Goal: Task Accomplishment & Management: Manage account settings

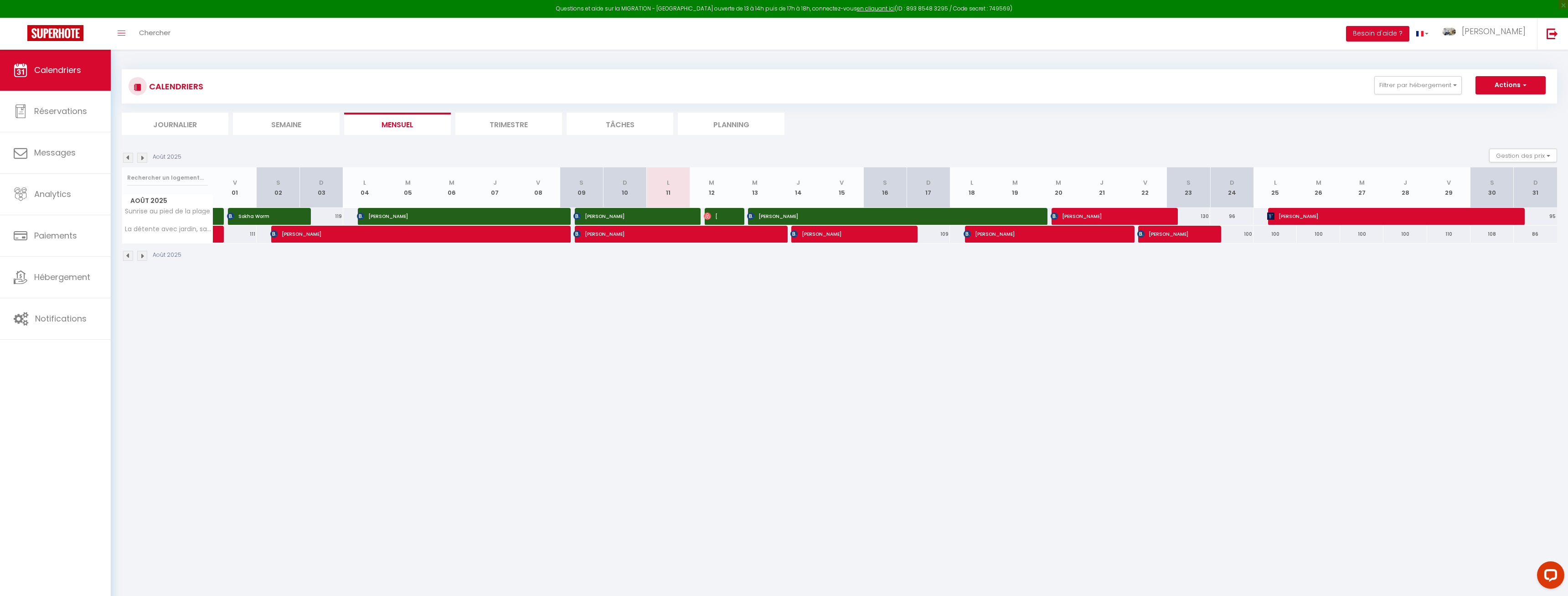
click at [718, 220] on span "[PERSON_NAME]" at bounding box center [710, 216] width 14 height 17
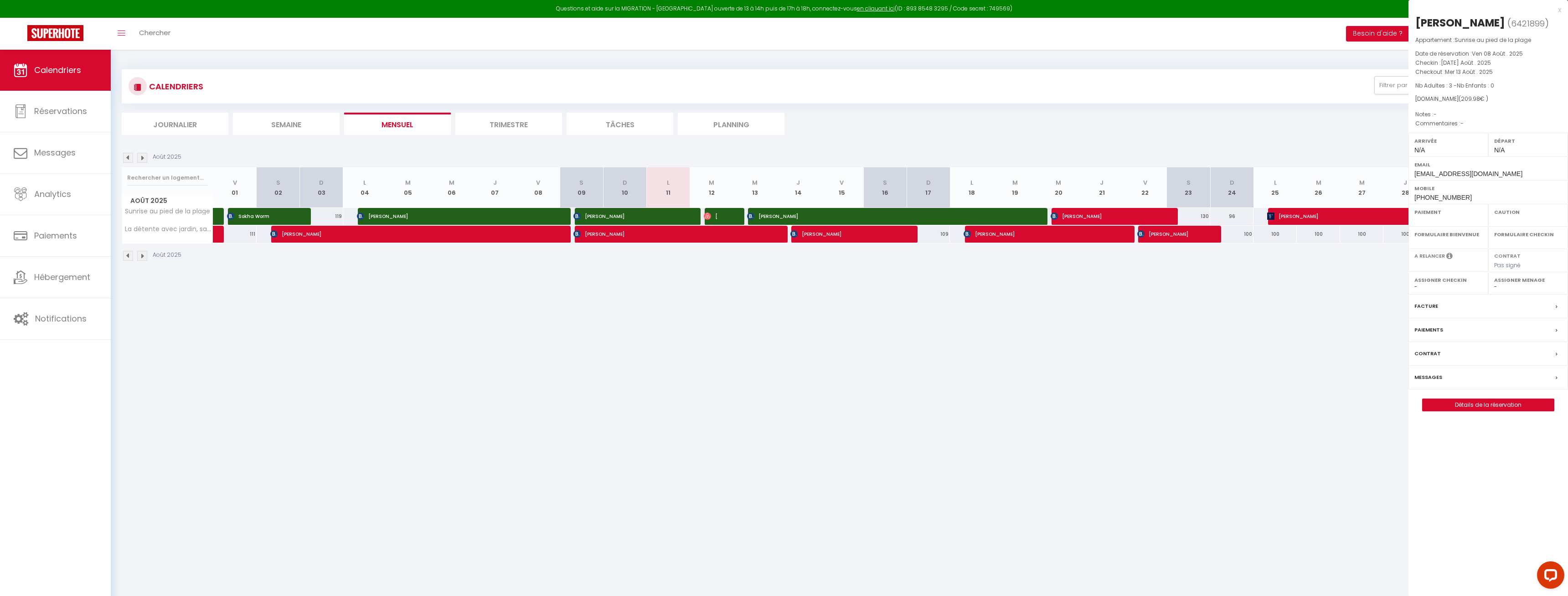
select select "OK"
select select "0"
select select "1"
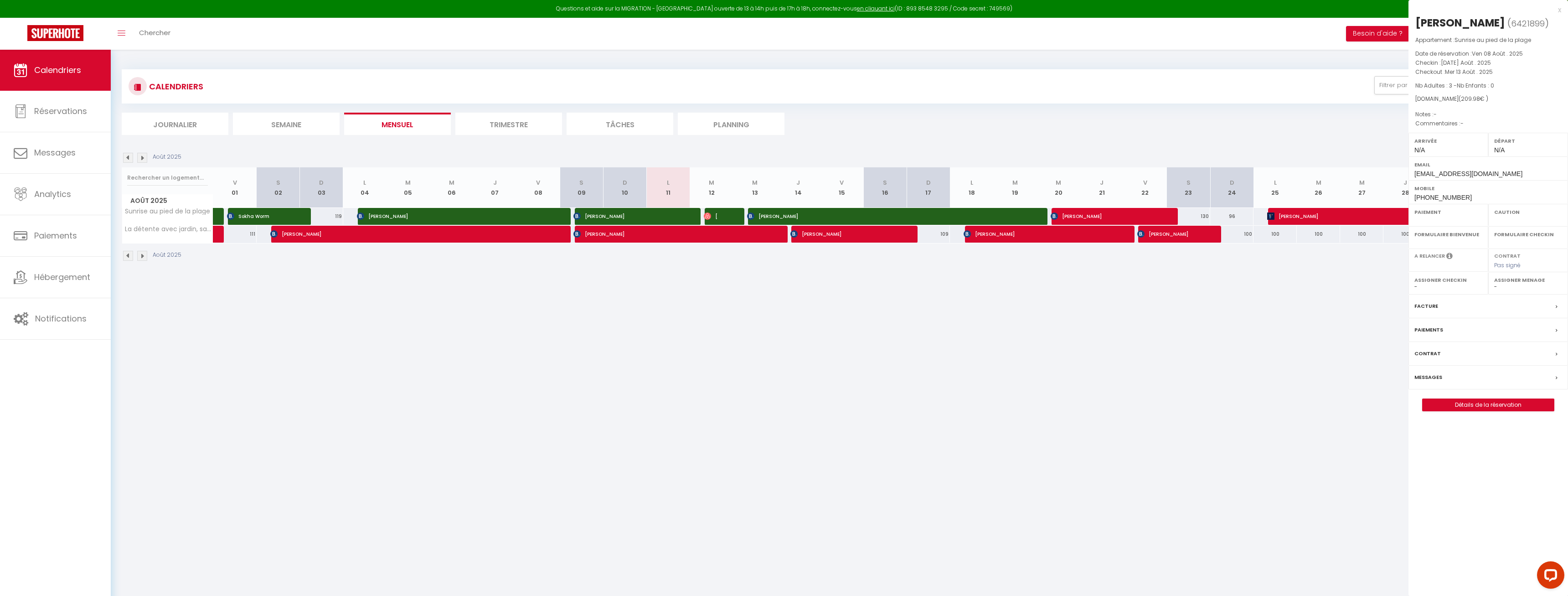
select select
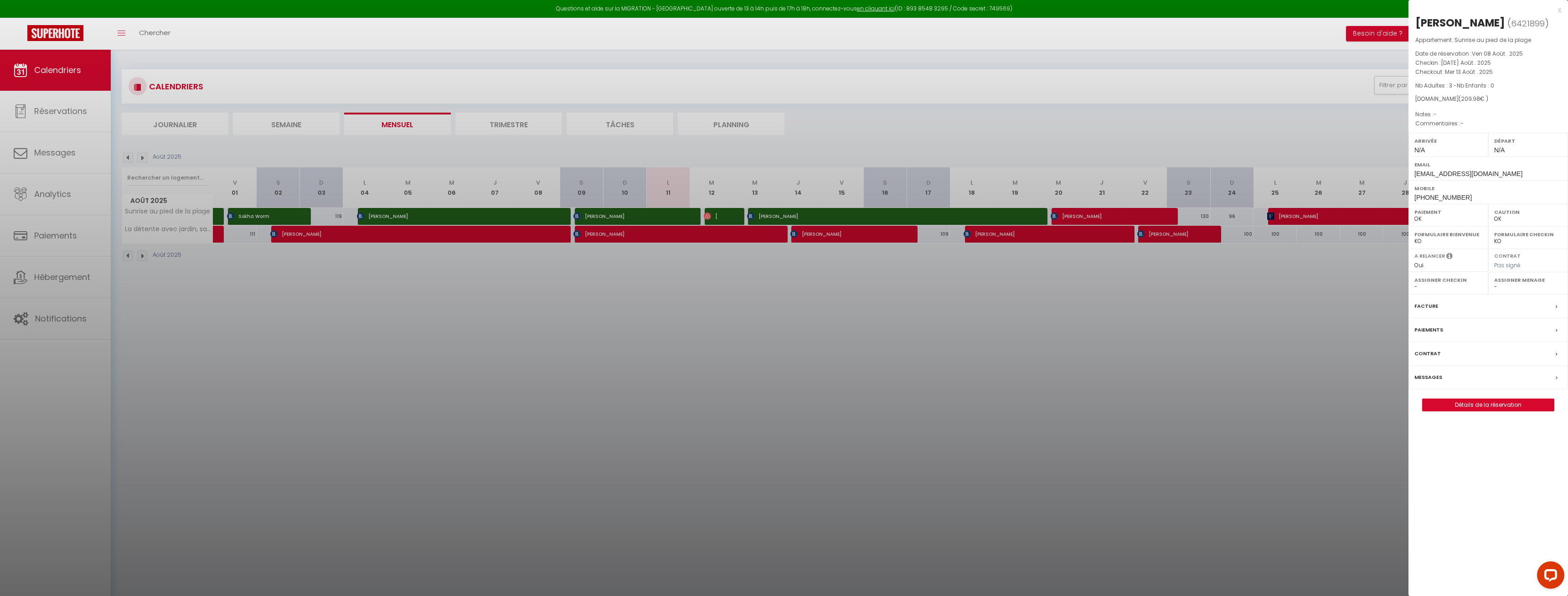
select select "3816"
click at [1561, 11] on div "x" at bounding box center [1485, 10] width 153 height 11
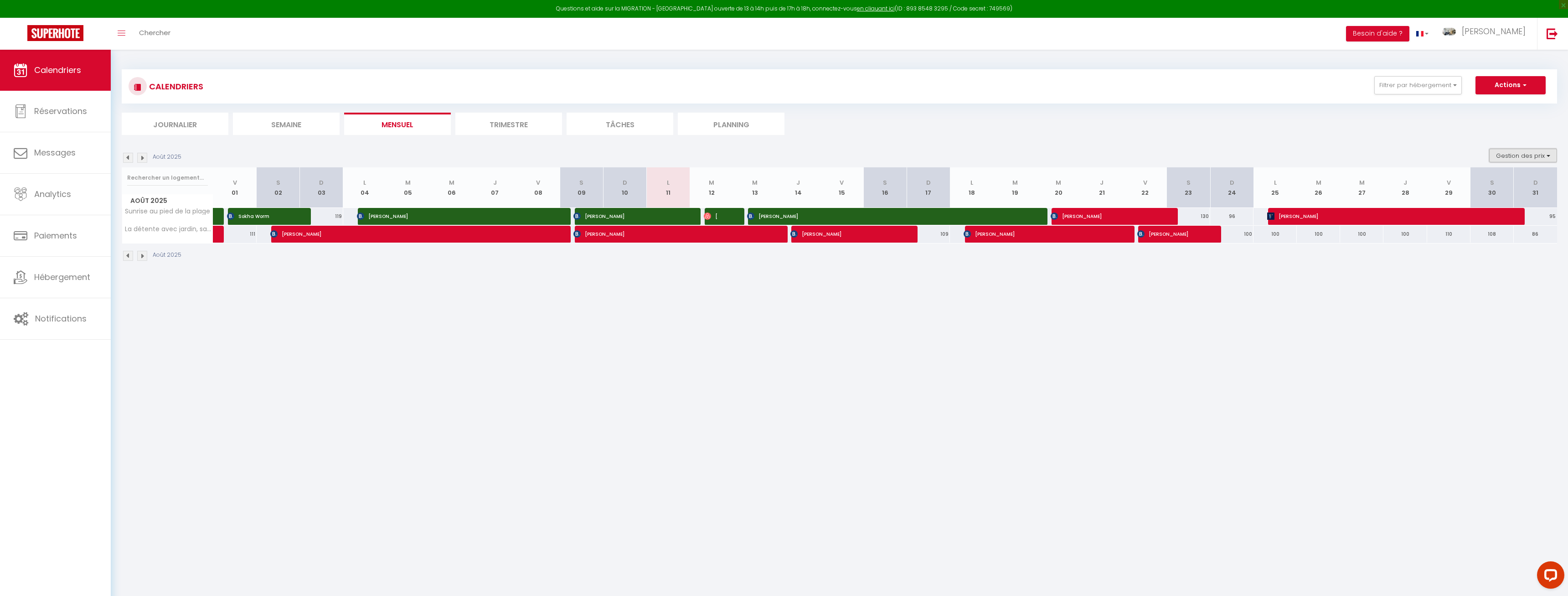
click at [1502, 152] on button "Gestion des prix" at bounding box center [1523, 155] width 68 height 14
click at [1500, 182] on input "Nb Nuits minimum" at bounding box center [1516, 183] width 82 height 9
checkbox input "true"
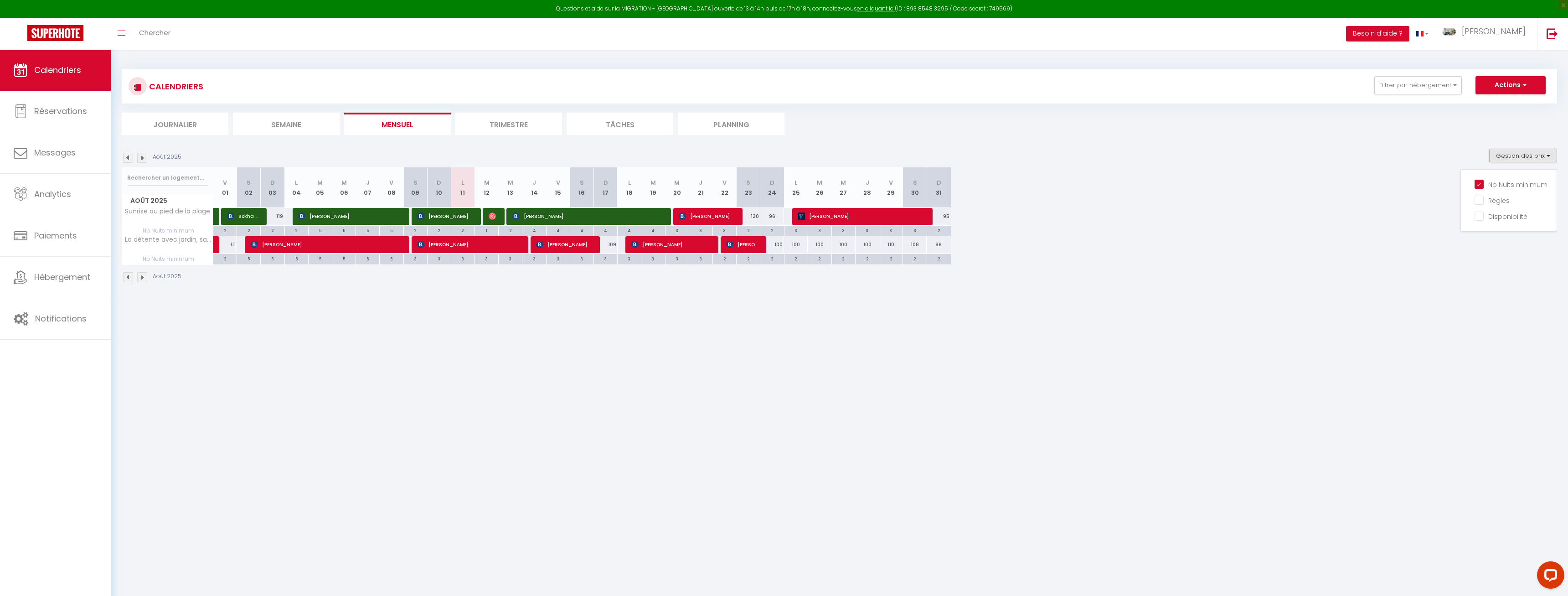
click at [788, 384] on body "Questions et aide sur la MIGRATION - [GEOGRAPHIC_DATA] ouverte de 13 à 14h puis…" at bounding box center [784, 347] width 1568 height 596
click at [50, 71] on span "Calendriers" at bounding box center [58, 70] width 47 height 11
click at [55, 191] on span "Analytics" at bounding box center [52, 194] width 37 height 11
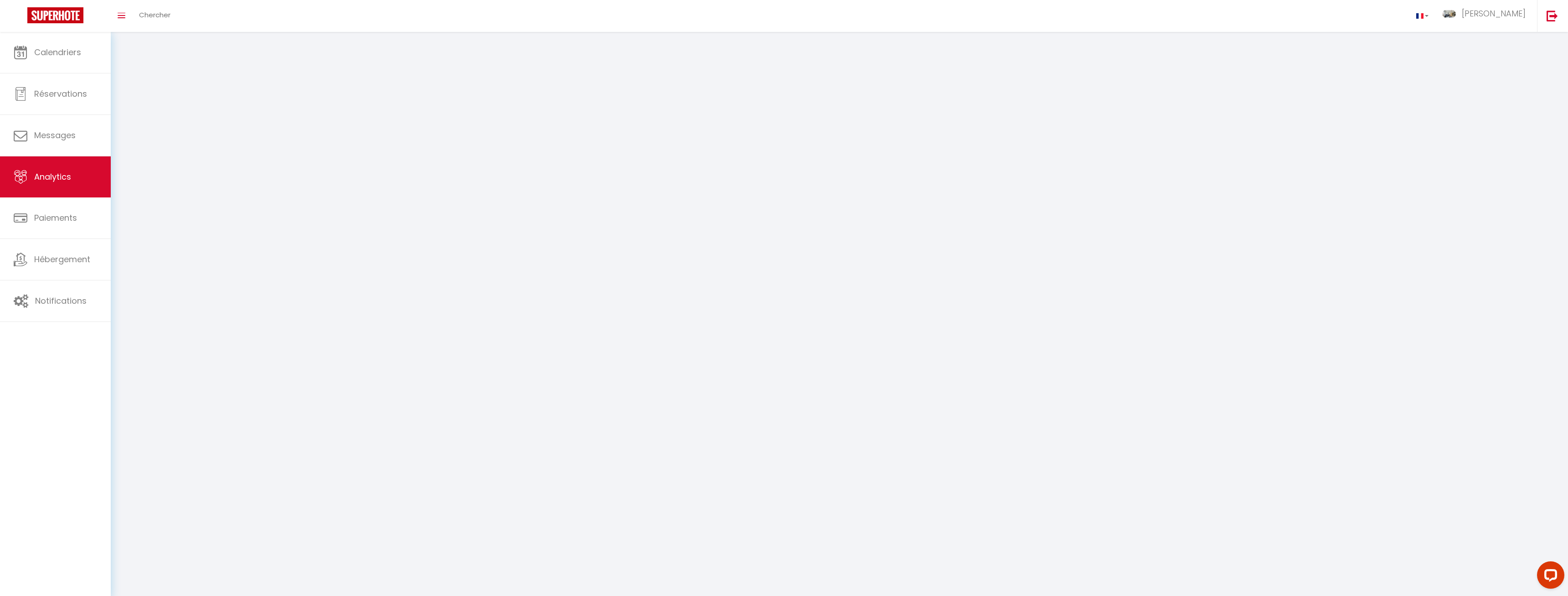
select select "2025"
select select "8"
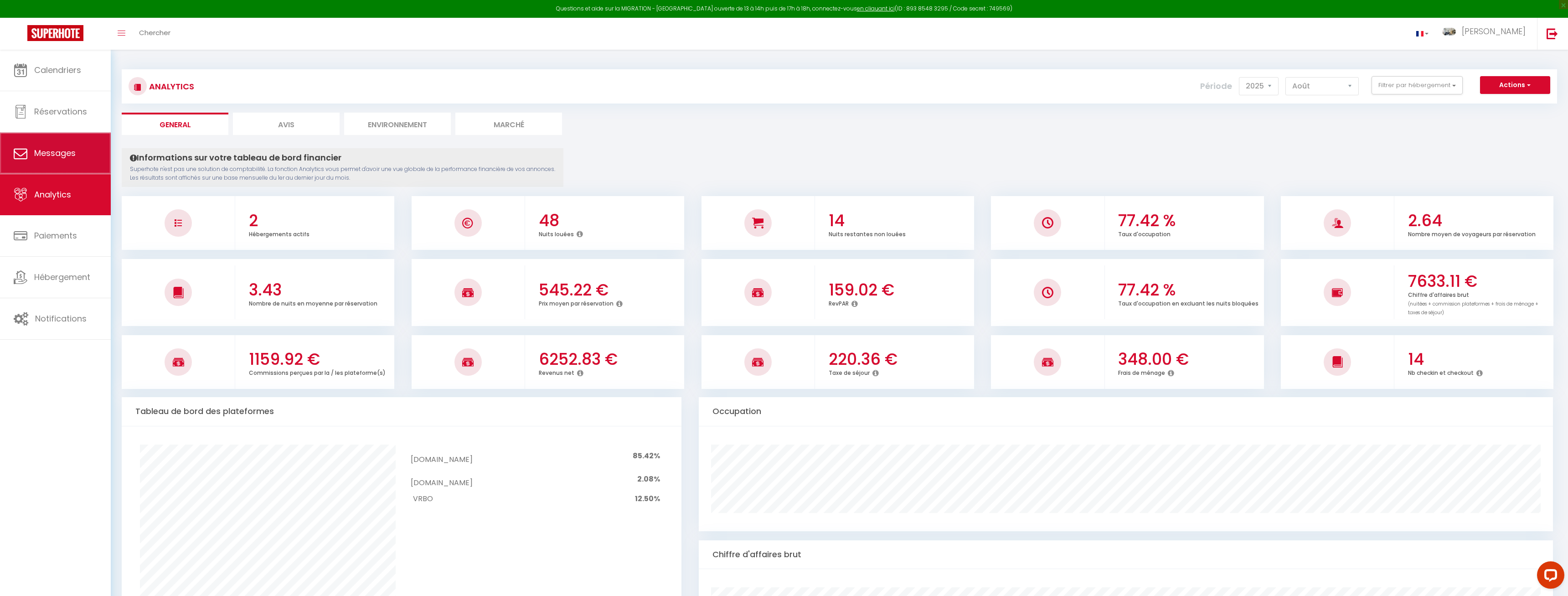
click at [30, 152] on link "Messages" at bounding box center [55, 154] width 111 height 41
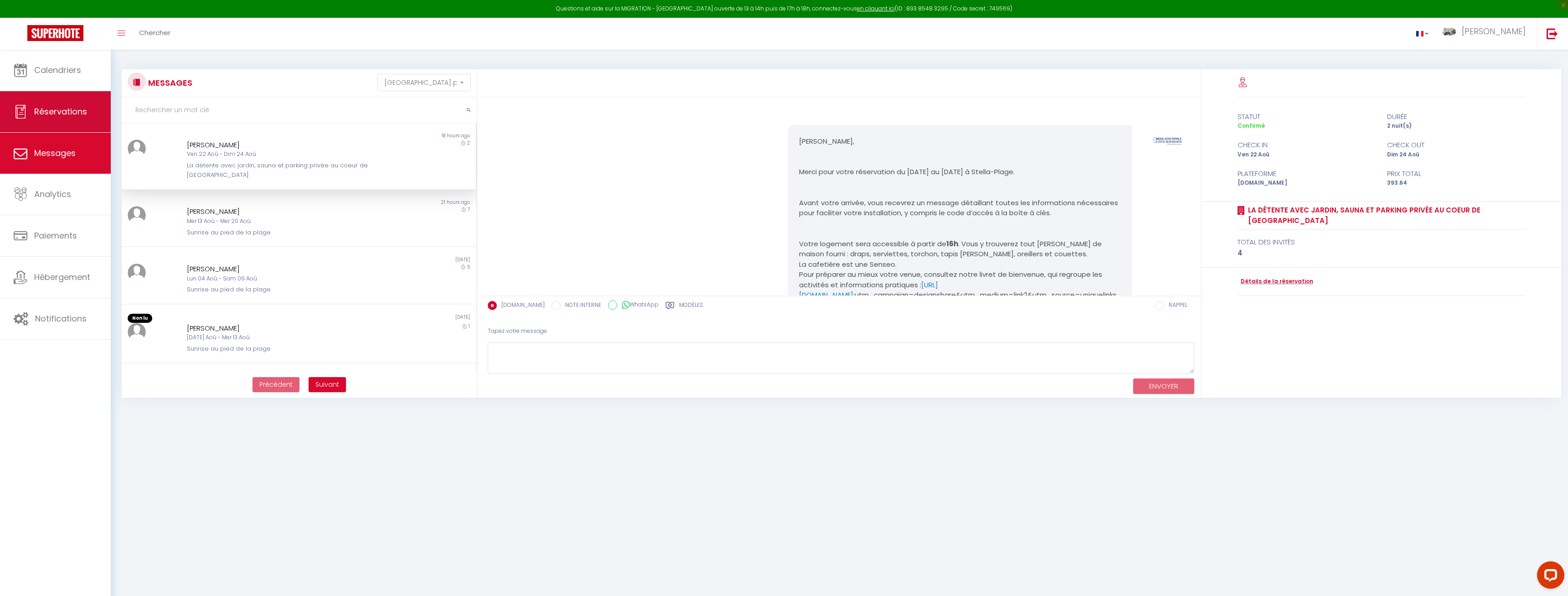
scroll to position [268, 0]
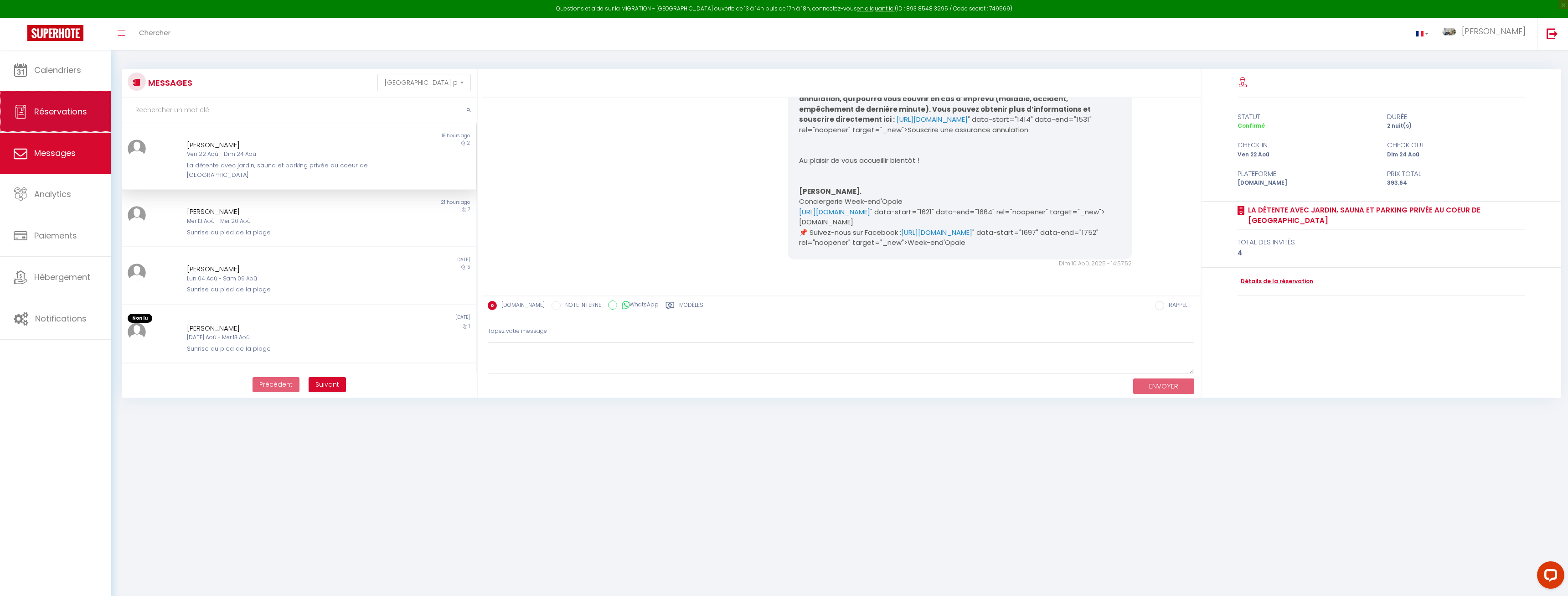
click at [48, 106] on link "Réservations" at bounding box center [55, 112] width 111 height 41
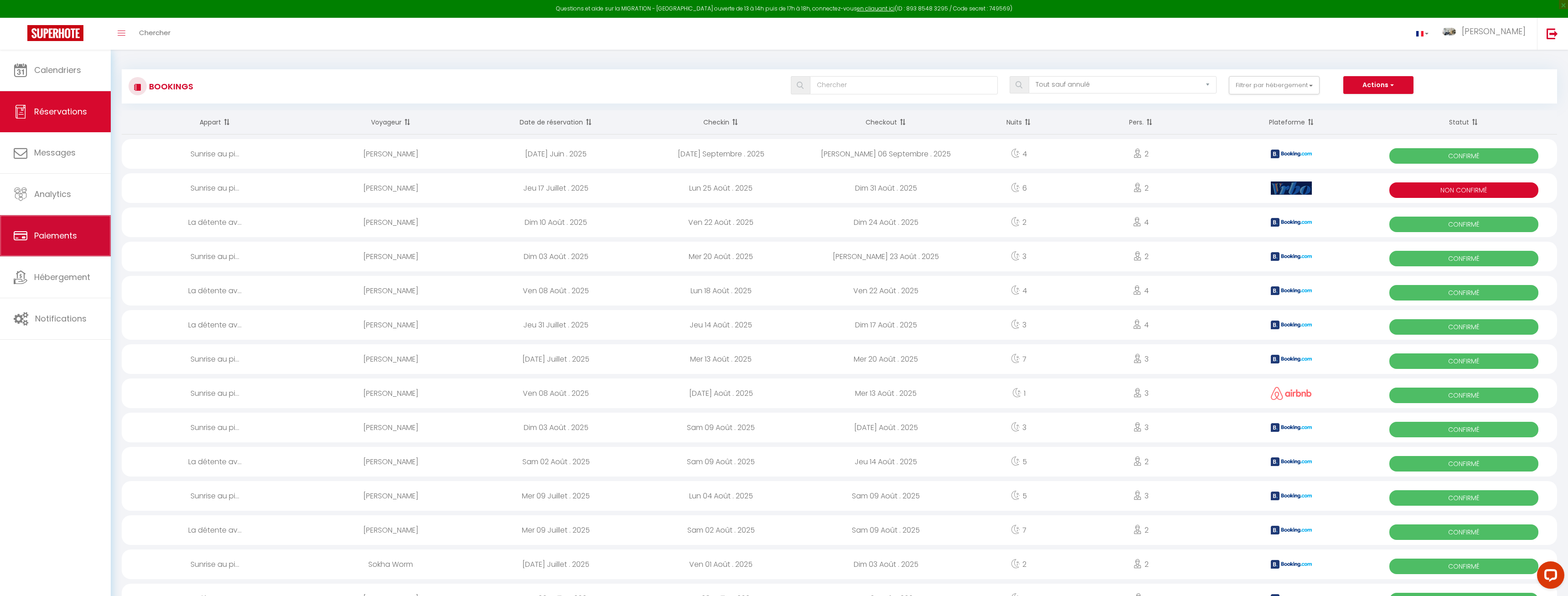
click at [51, 238] on span "Paiements" at bounding box center [55, 236] width 43 height 11
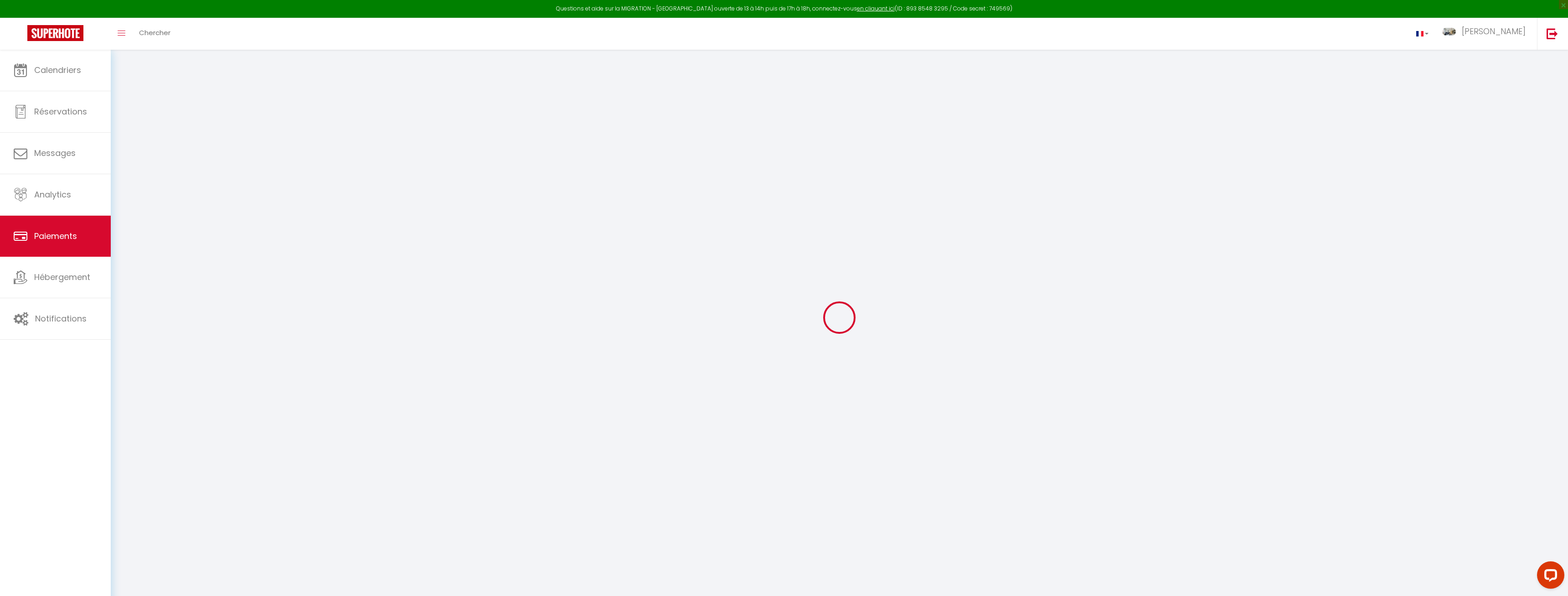
select select "2"
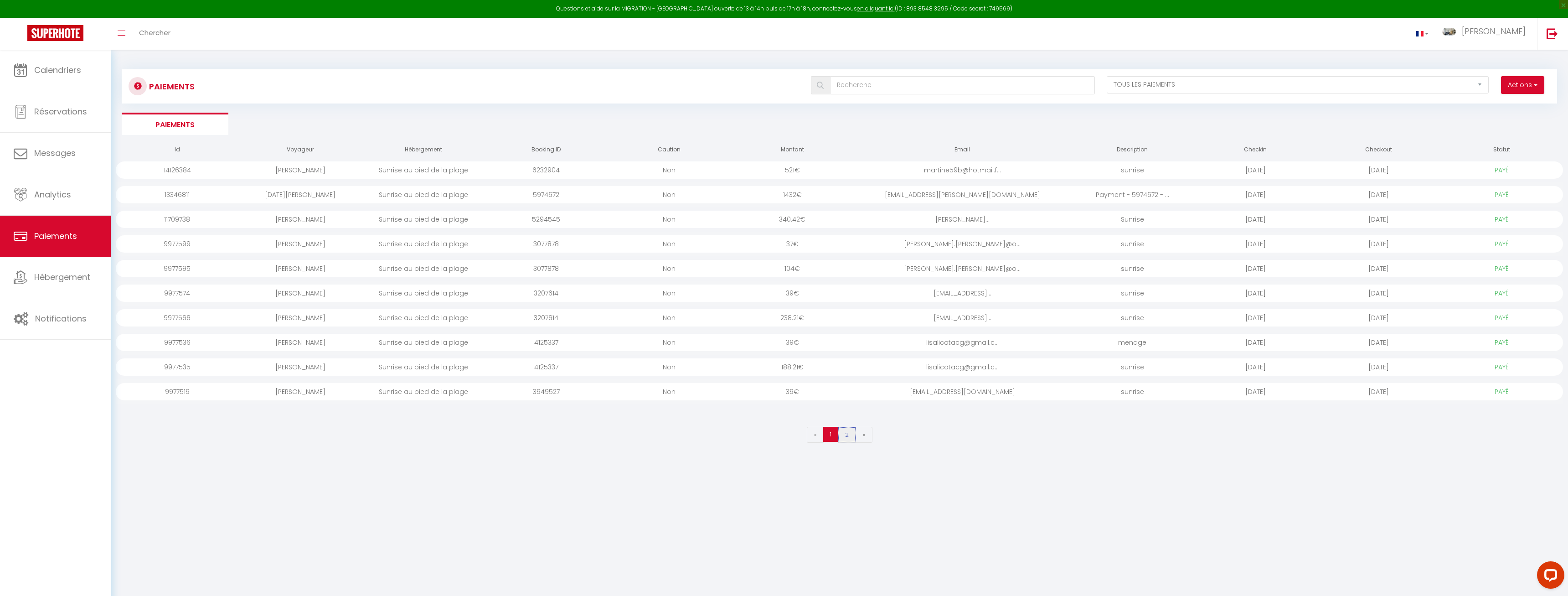
click at [851, 440] on link "2" at bounding box center [846, 435] width 18 height 16
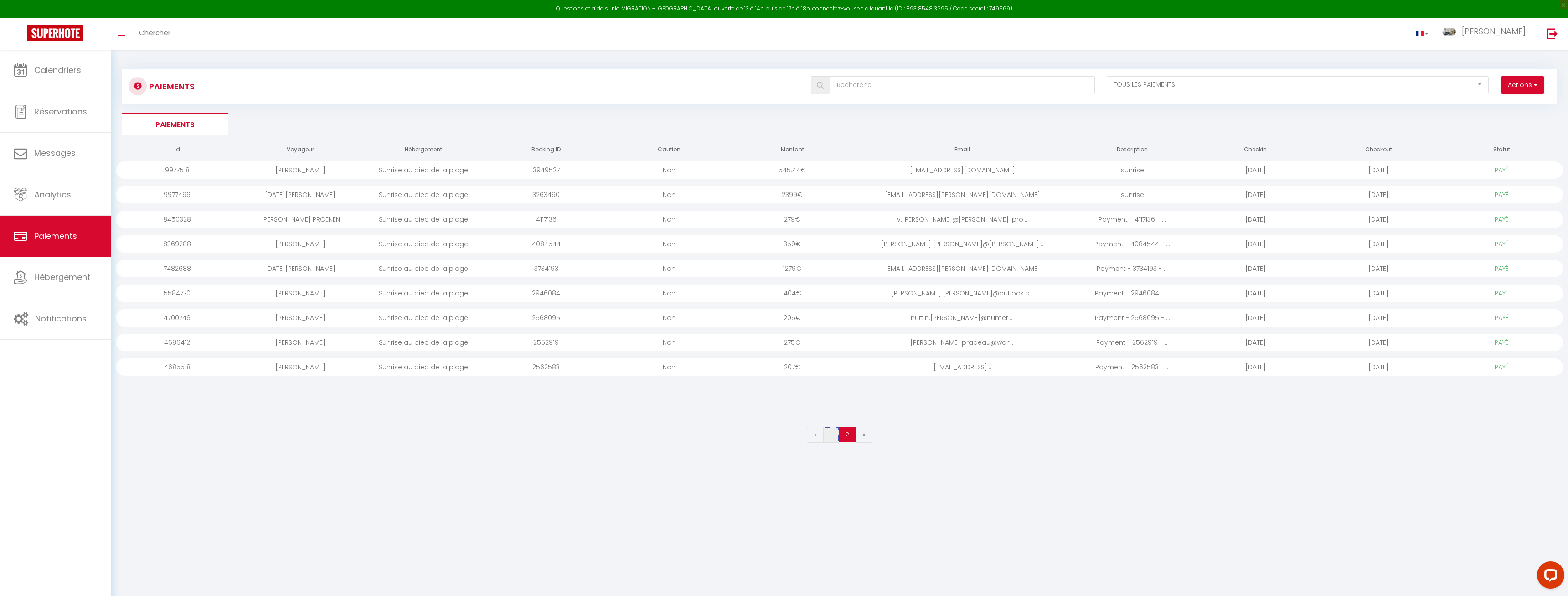
click at [834, 431] on link "1" at bounding box center [832, 435] width 16 height 16
